Goal: Task Accomplishment & Management: Complete application form

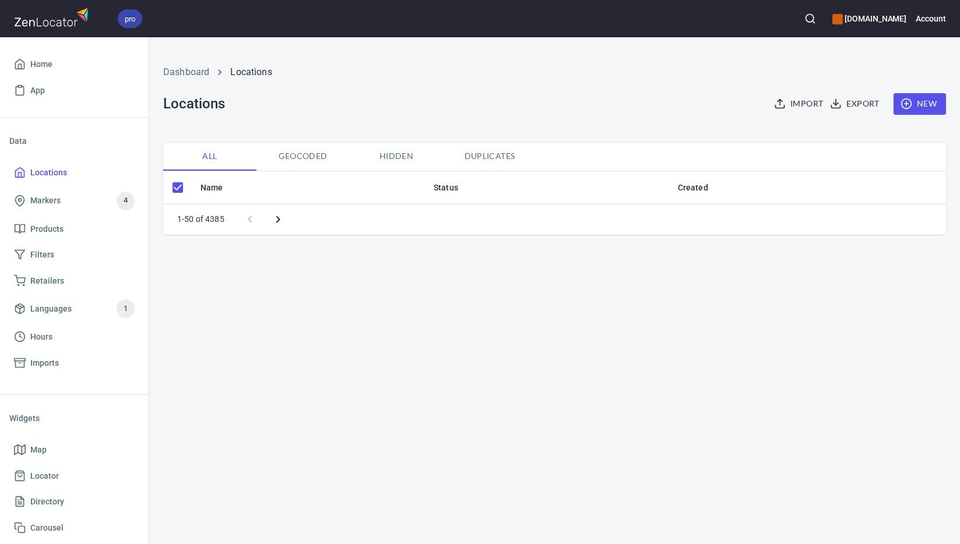
checkbox input "false"
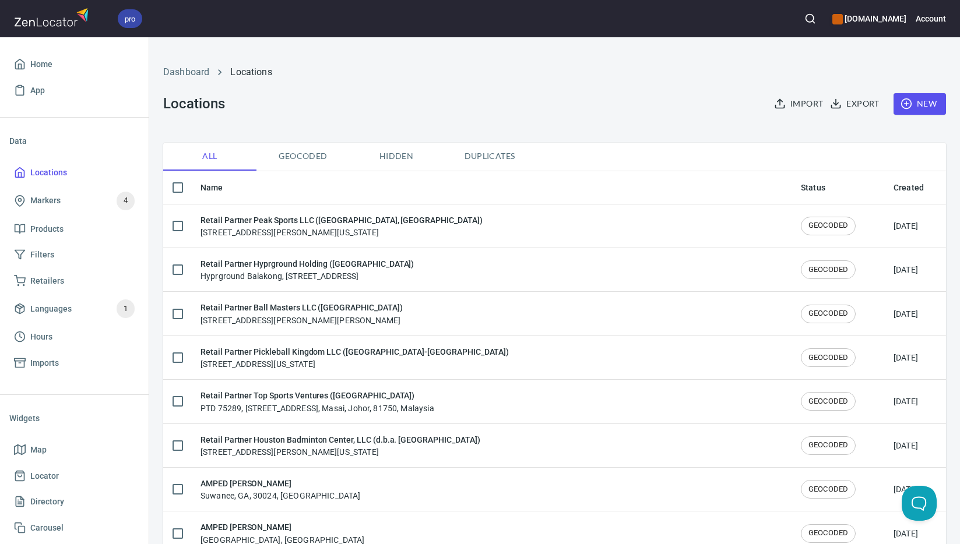
click at [914, 109] on span "New" at bounding box center [920, 104] width 34 height 15
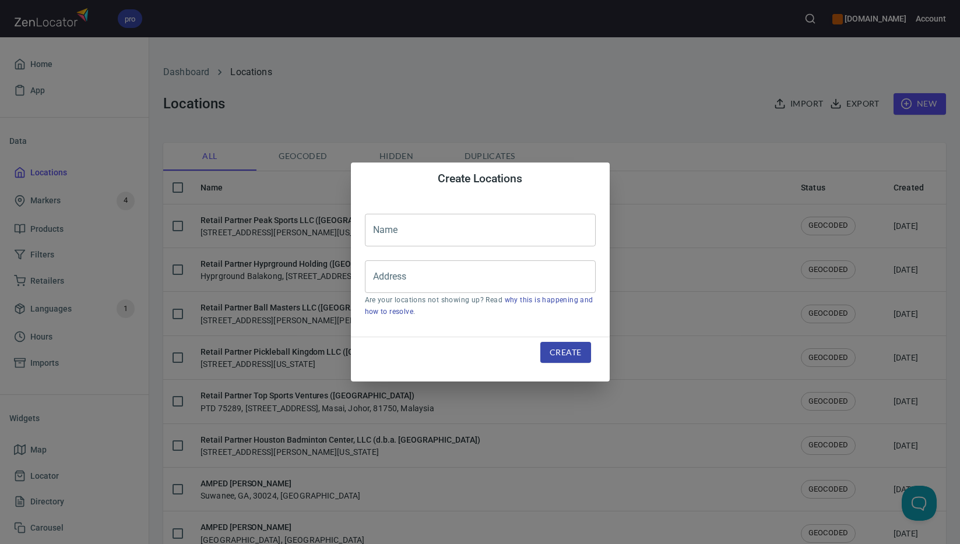
click at [469, 223] on input "text" at bounding box center [480, 230] width 231 height 33
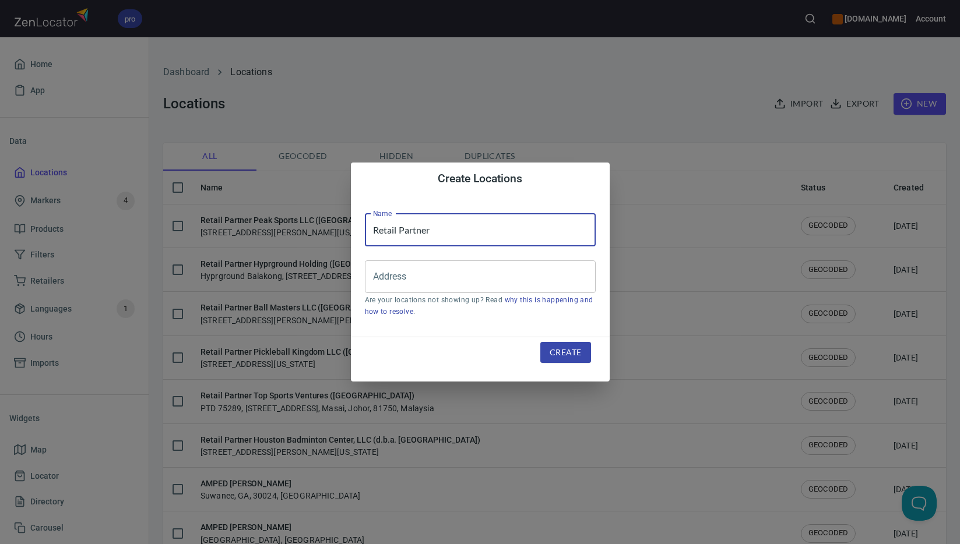
paste input "DO Bike & Fitness LLC (Brookings)"
type input "Retail Partner DO Bike & Fitness LLC ([GEOGRAPHIC_DATA])"
click at [463, 283] on input "Address" at bounding box center [471, 277] width 203 height 22
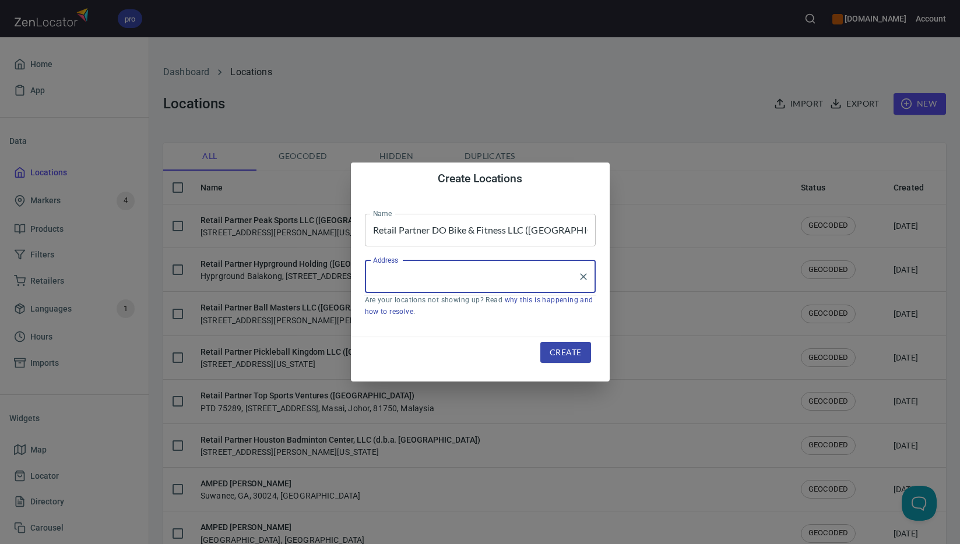
paste input "1738 6th St"
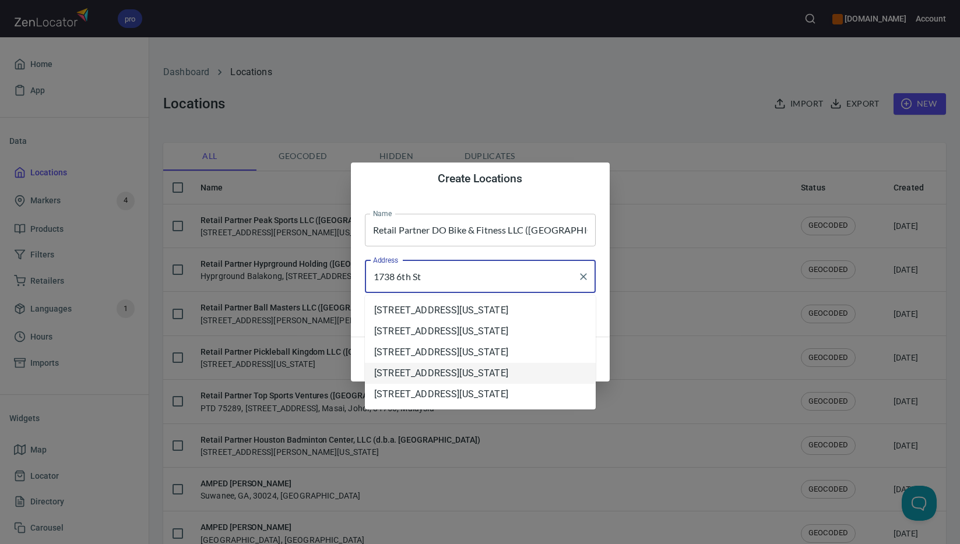
click at [498, 384] on li "[STREET_ADDRESS][US_STATE]" at bounding box center [480, 373] width 231 height 21
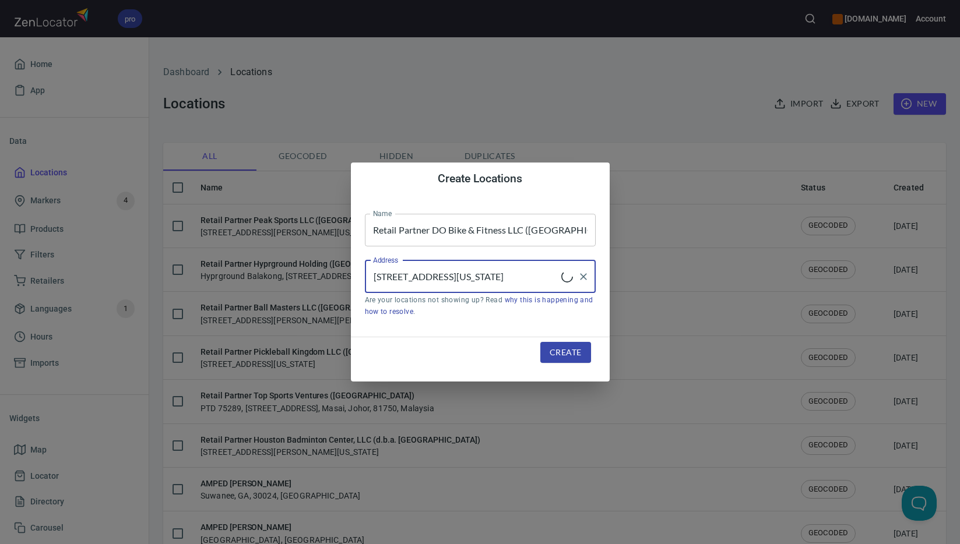
type input "[STREET_ADDRESS][US_STATE]"
click at [570, 352] on span "Create" at bounding box center [565, 353] width 31 height 15
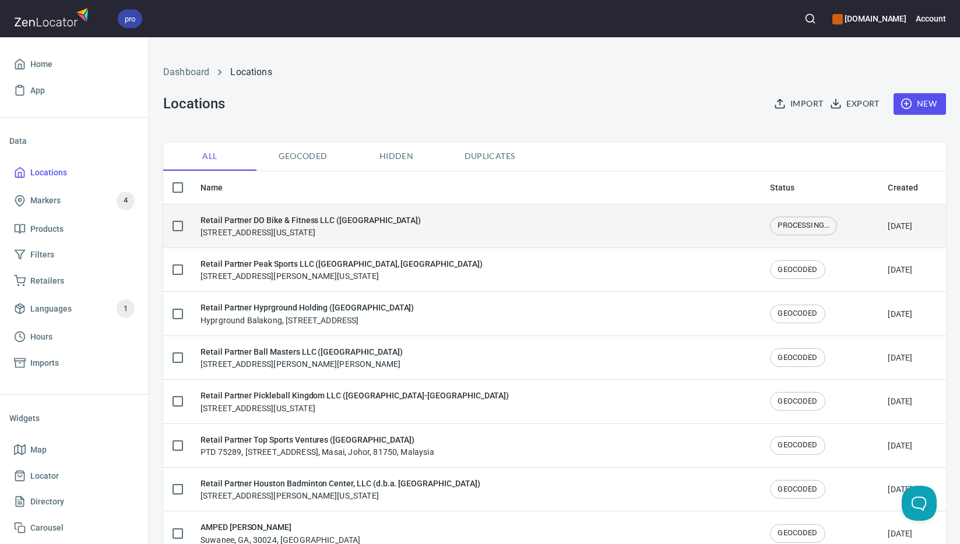
click at [348, 231] on div "Retail Partner DO Bike & Fitness LLC ([GEOGRAPHIC_DATA]) [STREET_ADDRESS][US_ST…" at bounding box center [310, 226] width 220 height 24
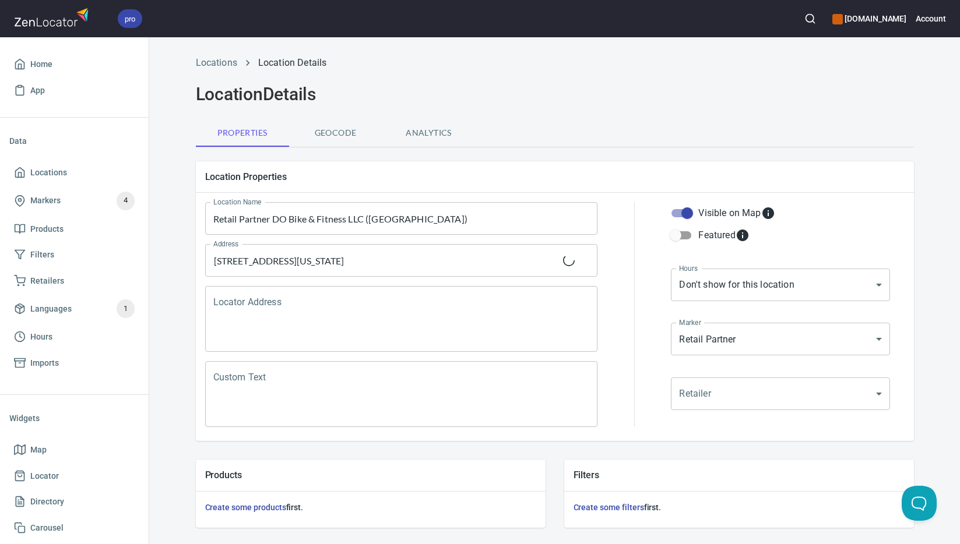
click at [314, 321] on textarea "Locator Address" at bounding box center [401, 319] width 376 height 44
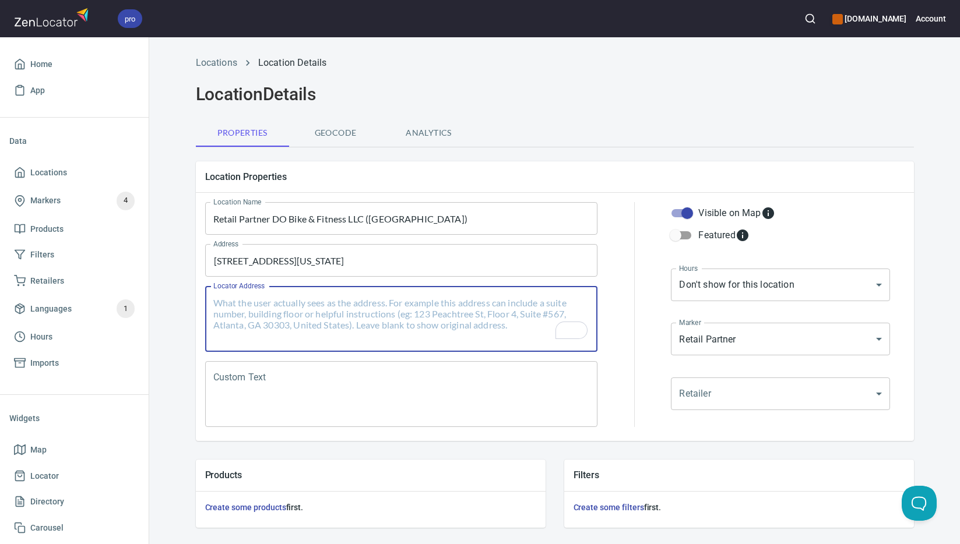
paste textarea "[STREET_ADDRESS][US_STATE]"
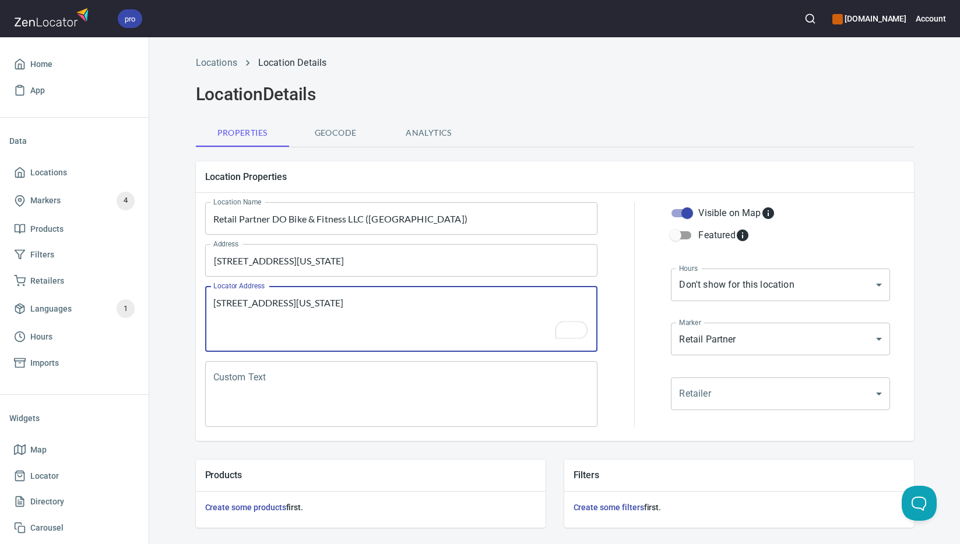
type textarea "[STREET_ADDRESS][US_STATE]"
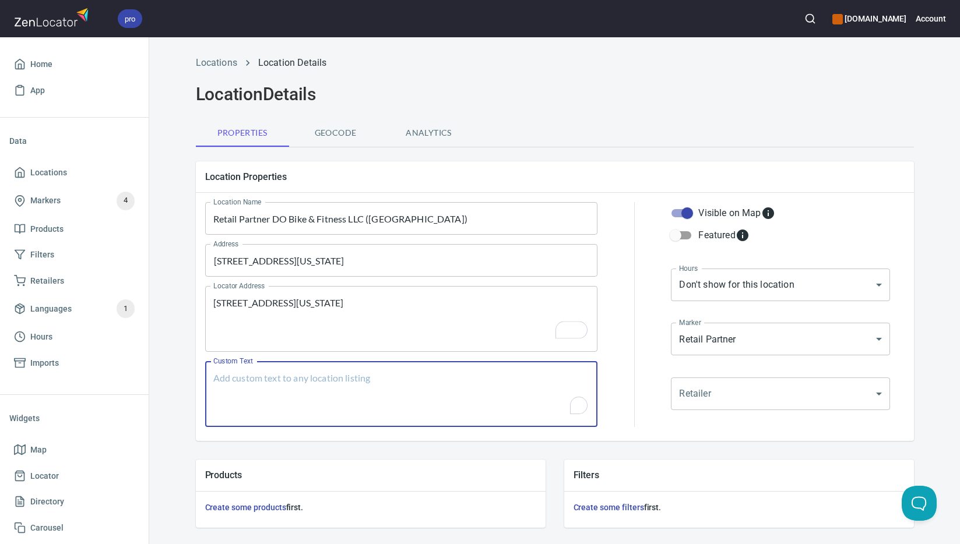
click at [323, 390] on textarea "Custom Text" at bounding box center [401, 394] width 376 height 44
paste textarea "Brands Carried: SelkirkCRBN Return Policy: 7 Days Refund or Exchange"
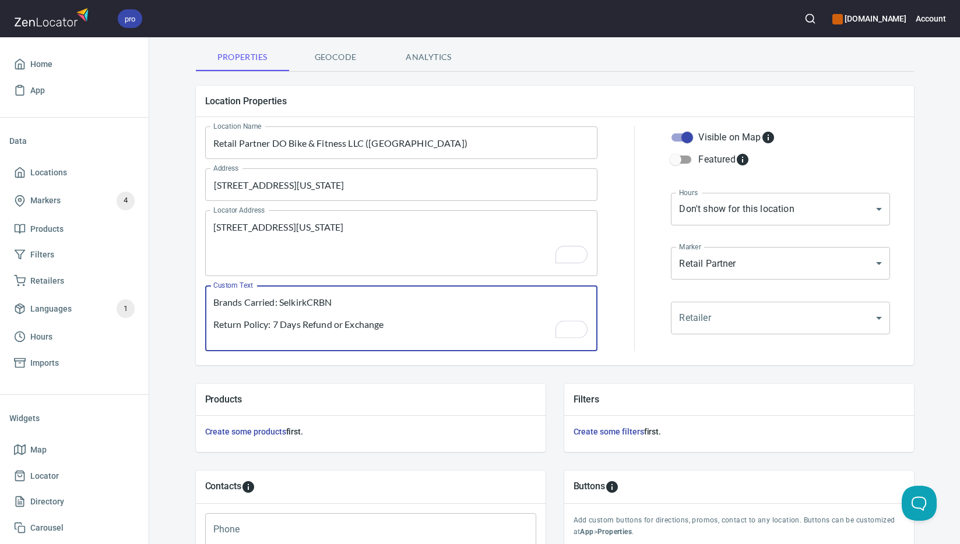
scroll to position [181, 0]
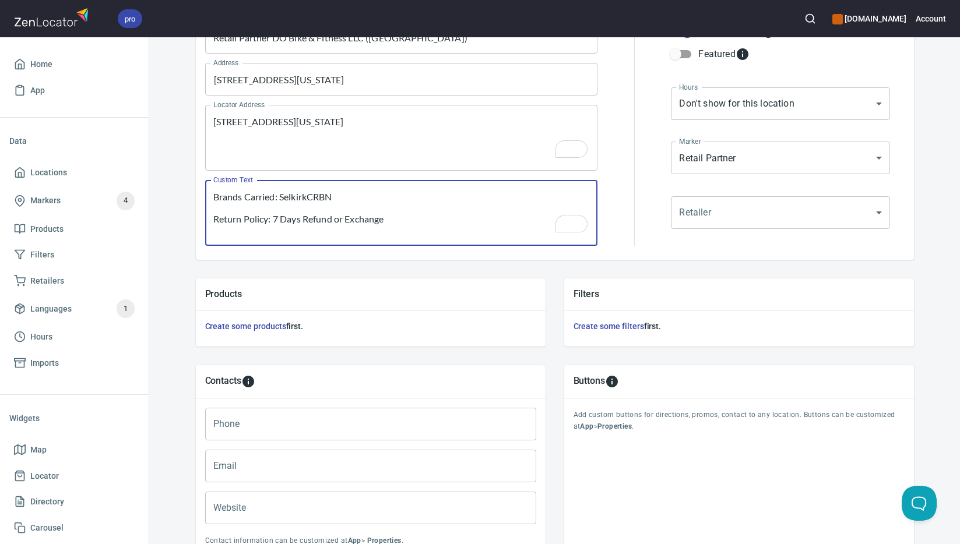
type textarea "Brands Carried: SelkirkCRBN Return Policy: 7 Days Refund or Exchange"
click at [371, 434] on input "Phone" at bounding box center [370, 424] width 331 height 33
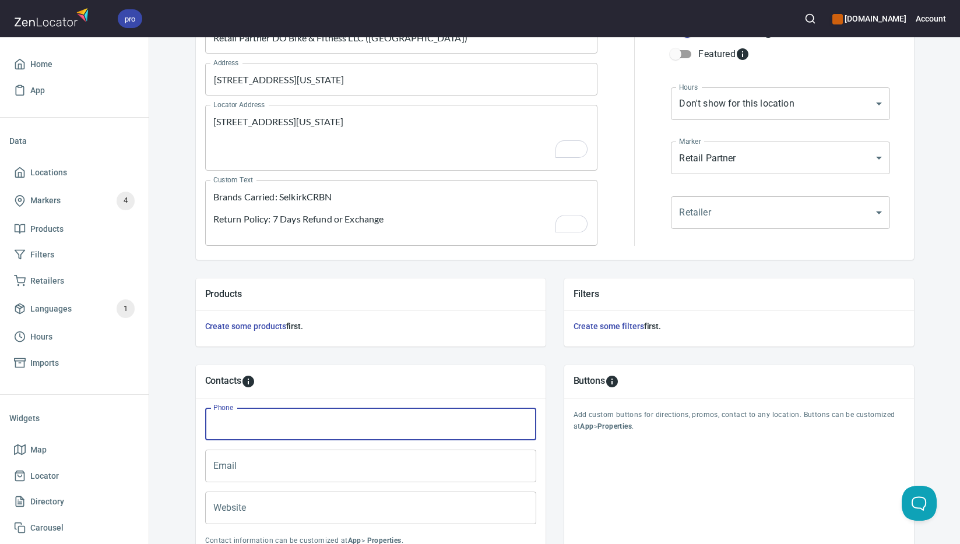
paste input "[PHONE_NUMBER]"
type input "[PHONE_NUMBER]"
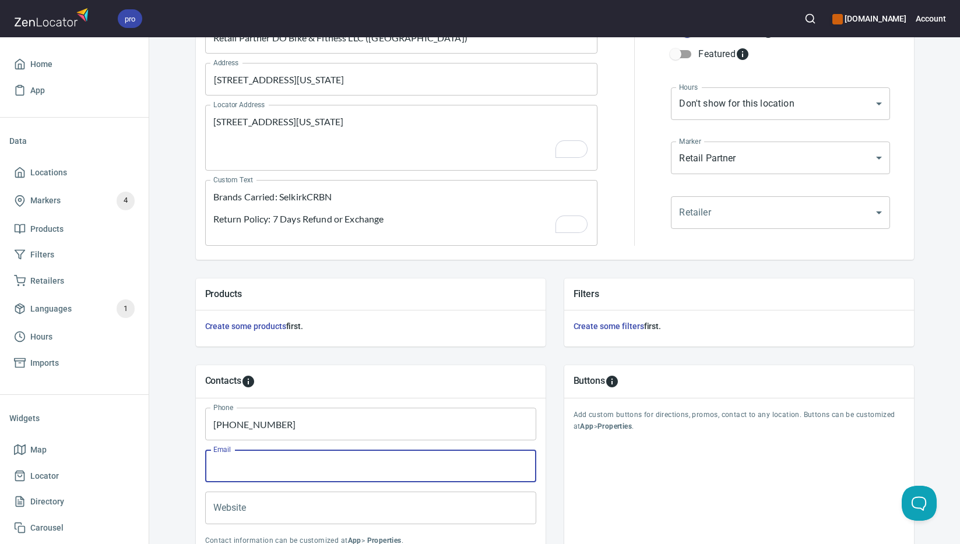
paste input "[EMAIL_ADDRESS][DOMAIN_NAME]"
type input "[EMAIL_ADDRESS][DOMAIN_NAME]"
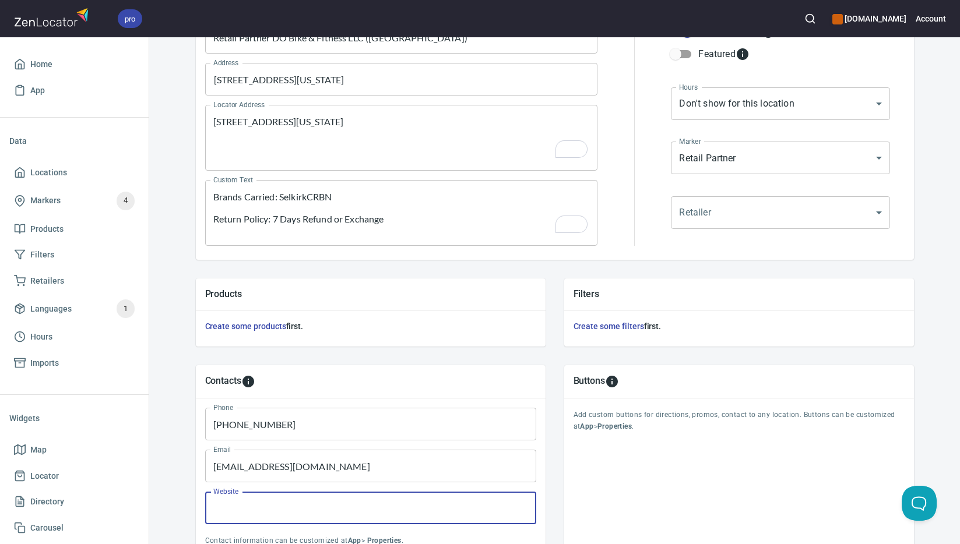
paste input "[DOMAIN_NAME]"
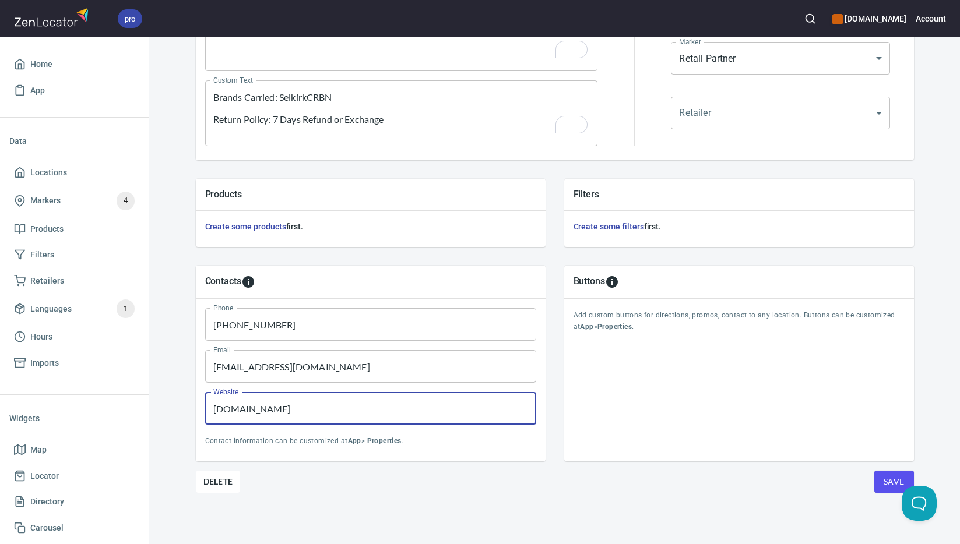
type input "[DOMAIN_NAME]"
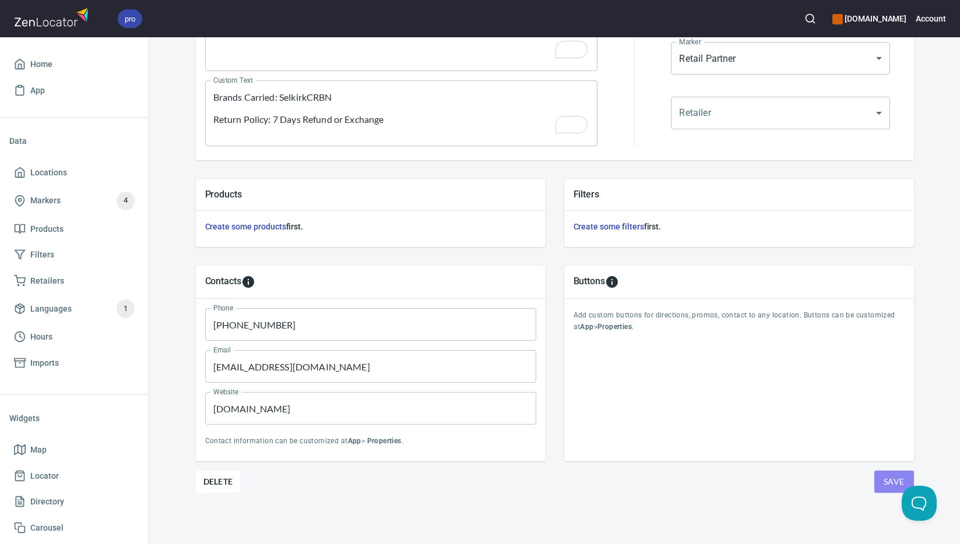
click at [883, 479] on span "Save" at bounding box center [893, 482] width 21 height 15
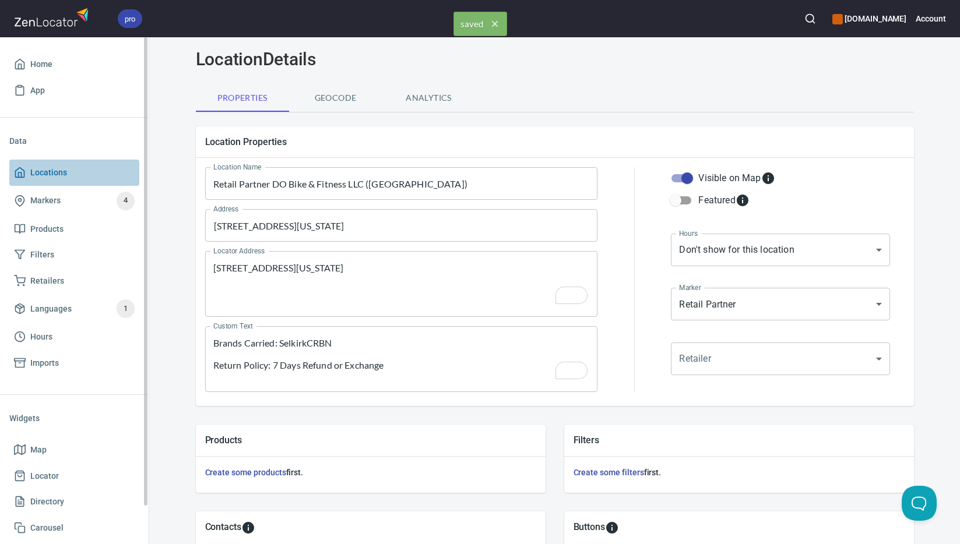
click at [81, 171] on span "Locations" at bounding box center [74, 173] width 121 height 15
